Goal: Information Seeking & Learning: Learn about a topic

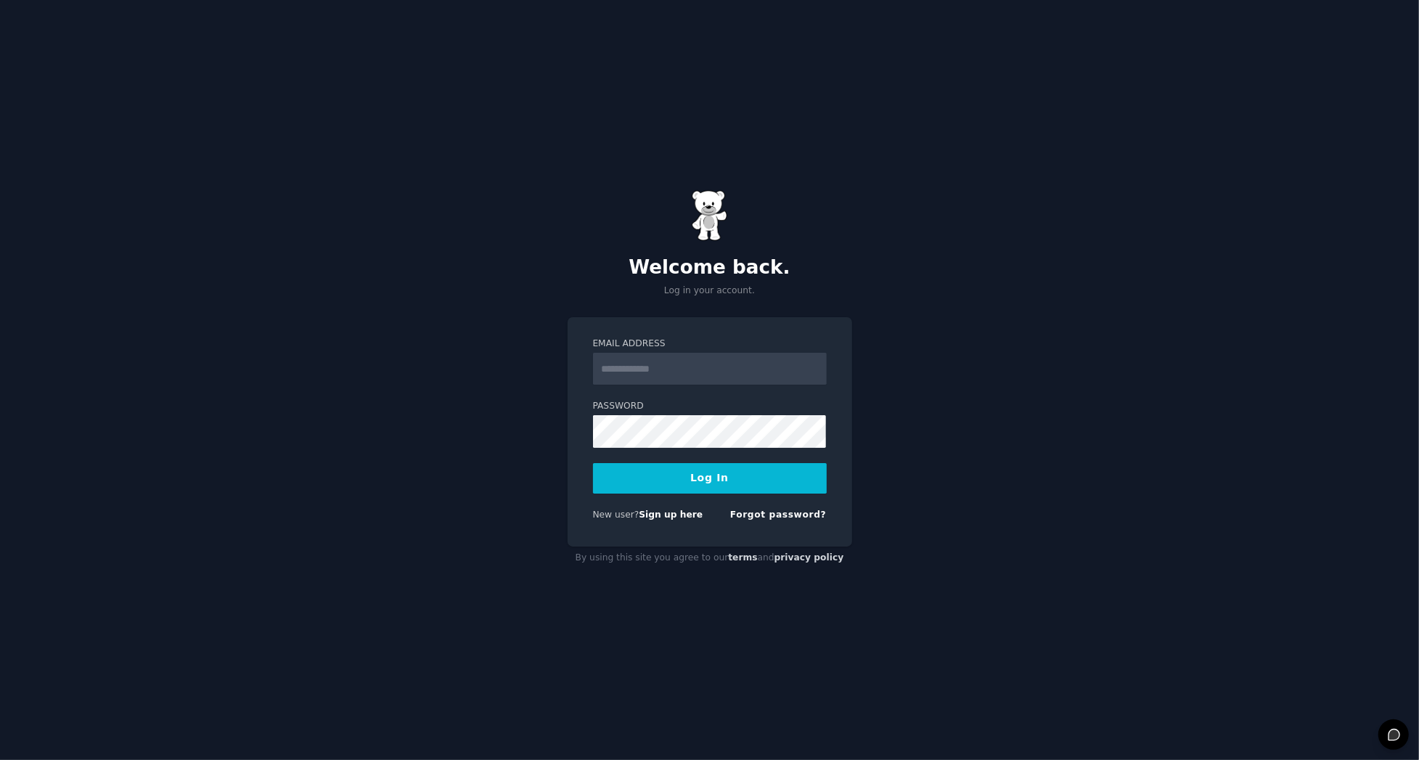
click at [691, 375] on input "Email Address" at bounding box center [710, 369] width 234 height 32
type input "**********"
click at [716, 482] on button "Log In" at bounding box center [710, 478] width 234 height 30
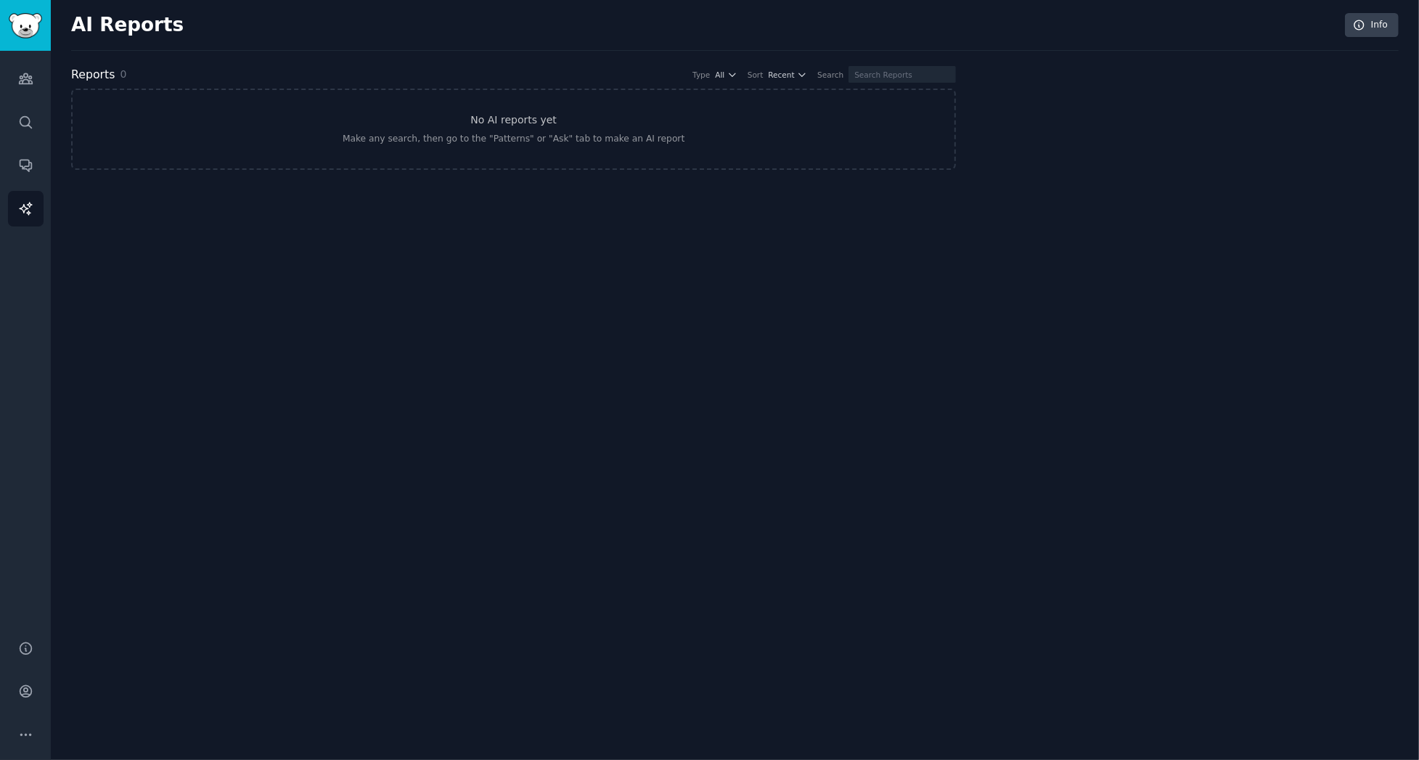
click at [47, 124] on div "Audiences Search Conversations AI Reports" at bounding box center [25, 337] width 51 height 572
click at [32, 121] on icon "Sidebar" at bounding box center [25, 122] width 15 height 15
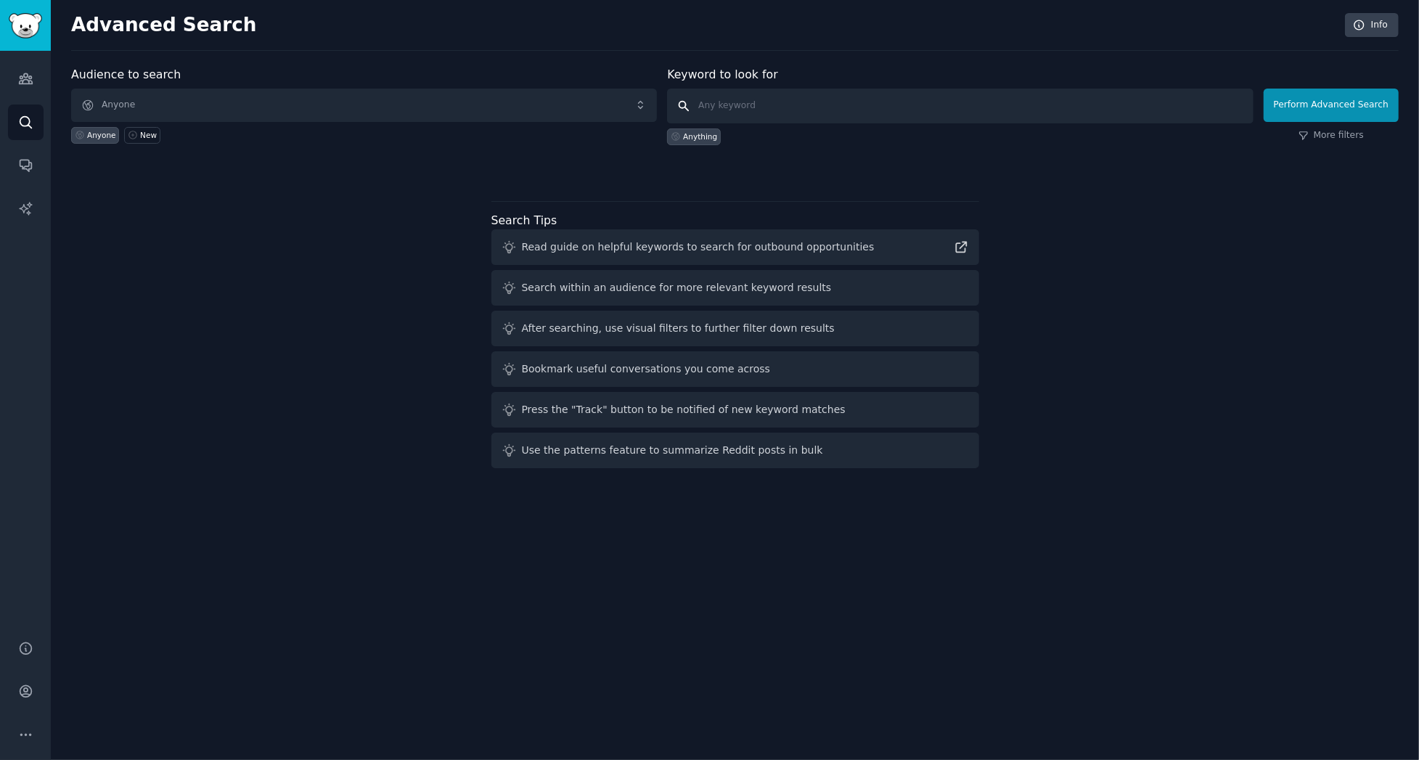
click at [729, 115] on input "text" at bounding box center [960, 106] width 586 height 35
type input "investment"
click at [1332, 104] on button "Perform Advanced Search" at bounding box center [1330, 105] width 135 height 33
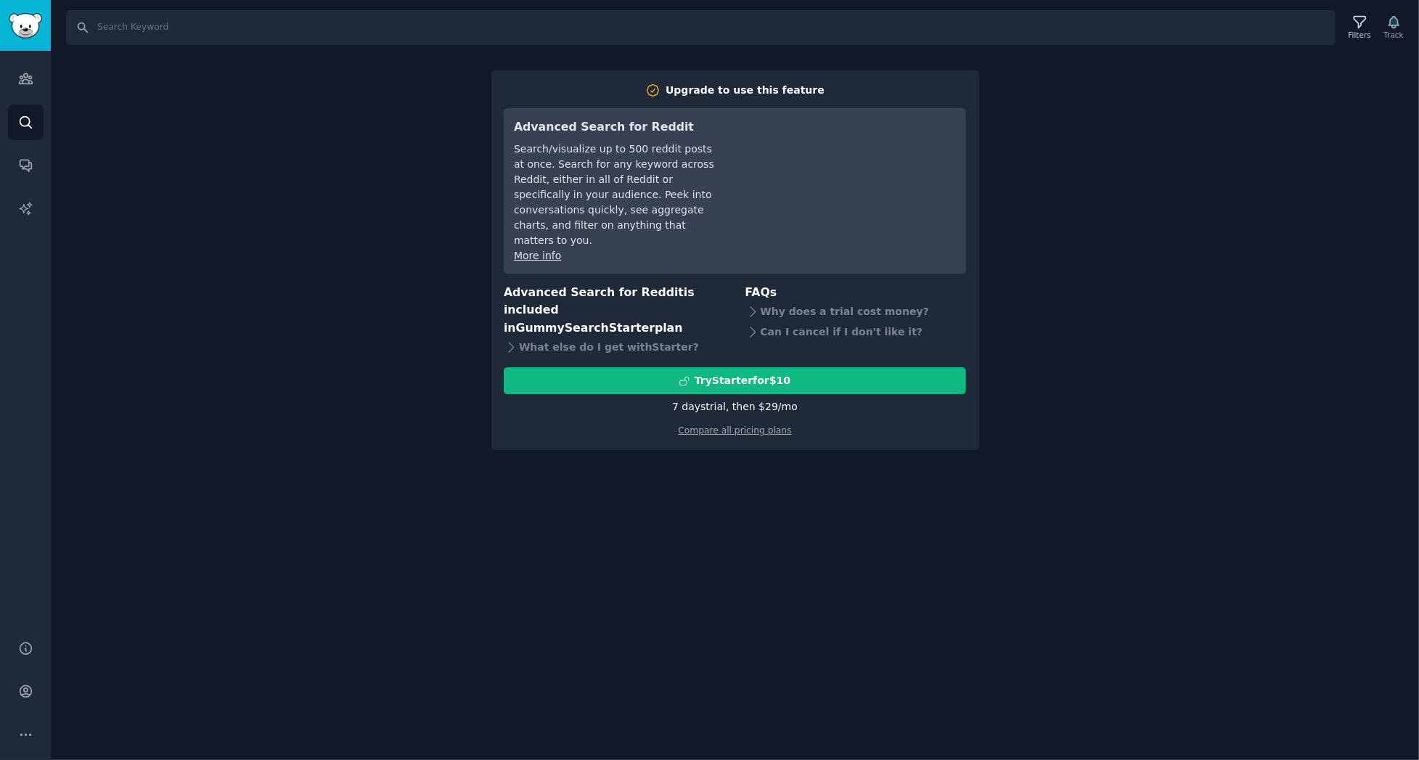
click at [1229, 75] on div "Search Filters Track Upgrade to use this feature Advanced Search for Reddit Sea…" at bounding box center [735, 380] width 1368 height 760
click at [23, 165] on icon "Sidebar" at bounding box center [25, 164] width 15 height 15
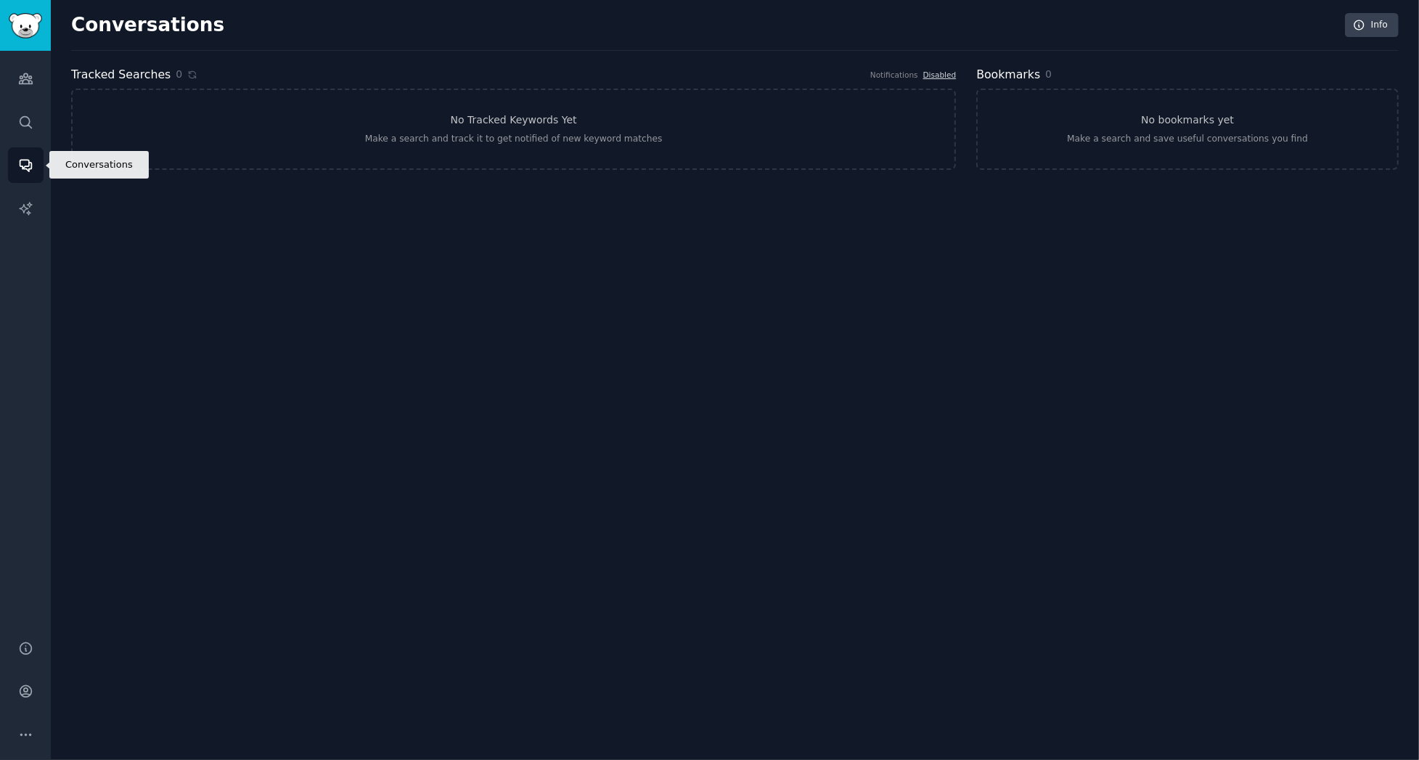
click at [28, 171] on icon "Sidebar" at bounding box center [26, 166] width 12 height 12
click at [25, 121] on icon "Sidebar" at bounding box center [25, 122] width 15 height 15
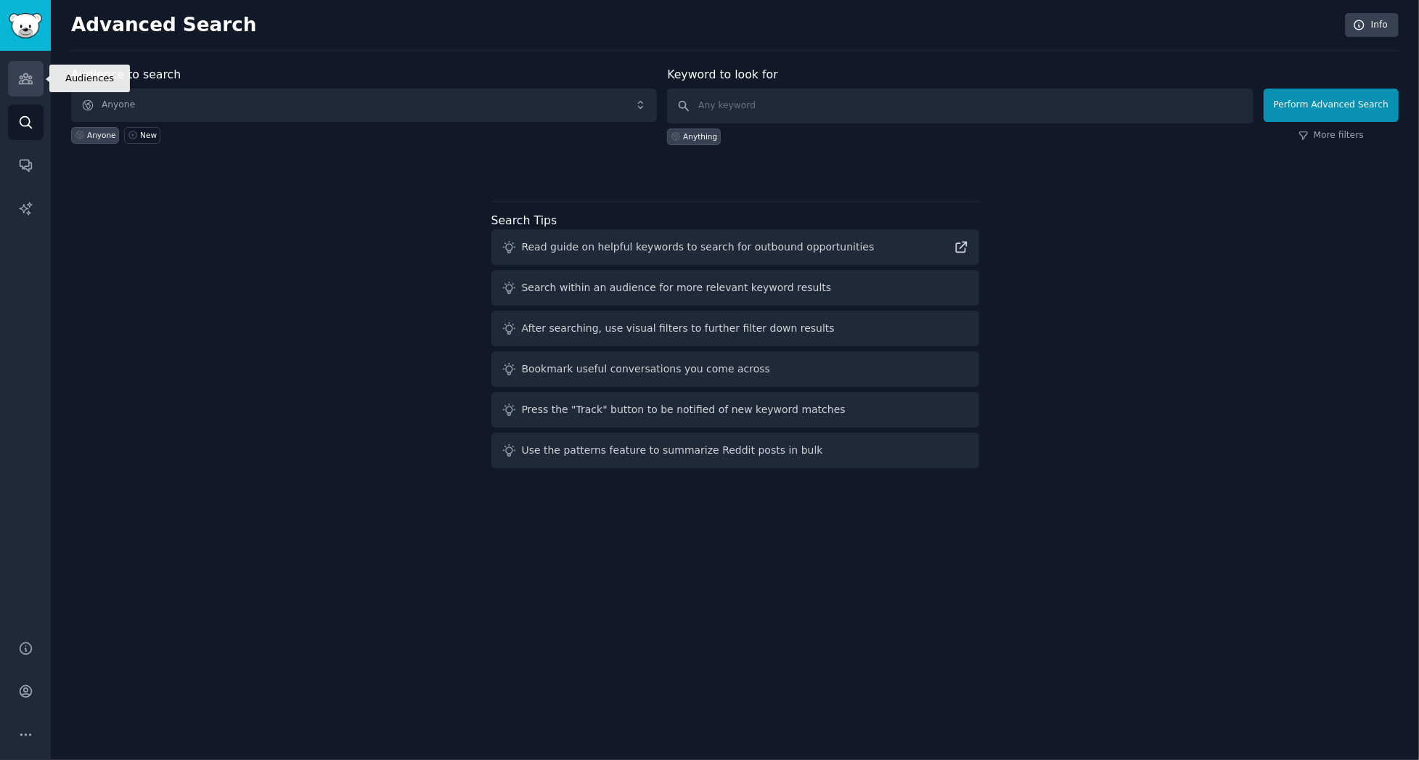
click at [30, 81] on icon "Sidebar" at bounding box center [25, 79] width 13 height 10
